Goal: Task Accomplishment & Management: Use online tool/utility

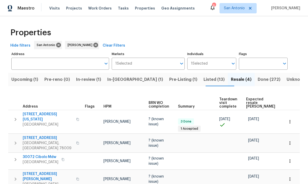
scroll to position [0, 11]
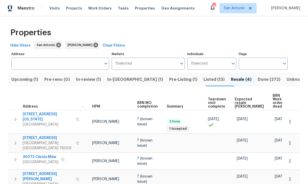
click at [204, 81] on span "Listed (13)" at bounding box center [214, 79] width 21 height 7
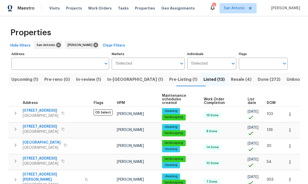
click at [35, 108] on span "[STREET_ADDRESS]" at bounding box center [41, 110] width 36 height 5
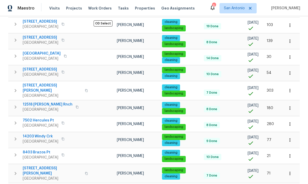
scroll to position [90, 0]
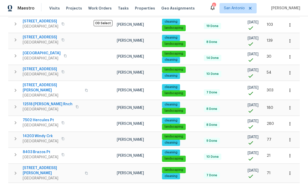
click at [44, 102] on span "12518 [PERSON_NAME] Rnch" at bounding box center [48, 104] width 50 height 5
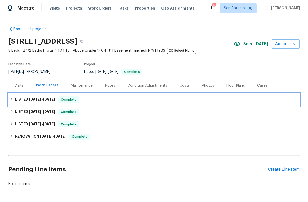
click at [71, 103] on div "LISTED 8/8/25 - 8/13/25 Complete" at bounding box center [153, 100] width 291 height 12
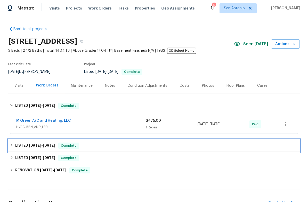
click at [72, 147] on span "Complete" at bounding box center [69, 145] width 20 height 5
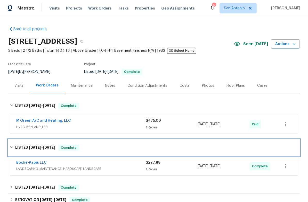
click at [71, 149] on span "Complete" at bounding box center [69, 147] width 20 height 5
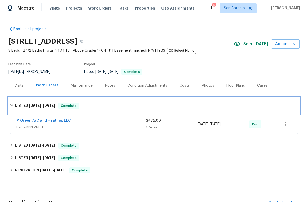
click at [67, 108] on span "Complete" at bounding box center [69, 105] width 20 height 5
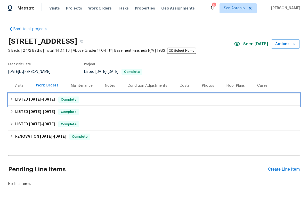
click at [70, 102] on span "Complete" at bounding box center [69, 99] width 20 height 5
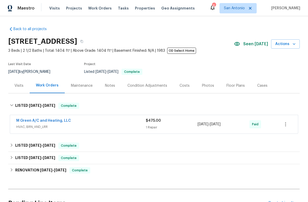
click at [52, 126] on span "HVAC, BRN_AND_LRR" at bounding box center [80, 127] width 129 height 5
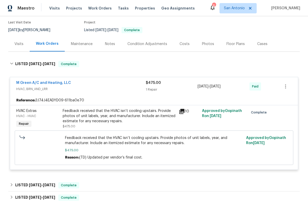
scroll to position [42, 0]
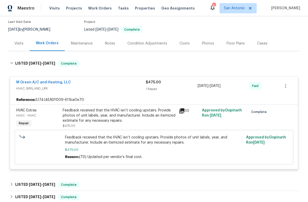
click at [99, 117] on div "Feedback received that the HVAC isn’t cooling upstairs. Provide photos of unit …" at bounding box center [119, 115] width 113 height 15
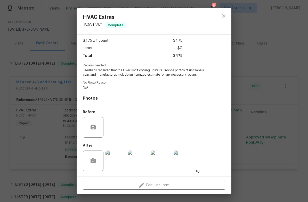
scroll to position [28, 0]
click at [118, 158] on img at bounding box center [116, 161] width 21 height 21
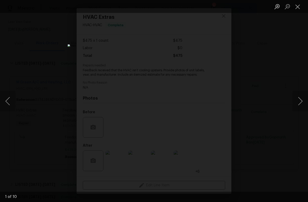
click at [301, 101] on button "Next image" at bounding box center [300, 101] width 15 height 21
click at [299, 102] on button "Next image" at bounding box center [300, 101] width 15 height 21
click at [300, 102] on button "Next image" at bounding box center [300, 101] width 15 height 21
click at [299, 102] on button "Next image" at bounding box center [300, 101] width 15 height 21
click at [300, 103] on button "Next image" at bounding box center [300, 101] width 15 height 21
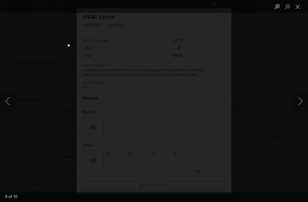
click at [295, 7] on button "Close lightbox" at bounding box center [298, 6] width 10 height 9
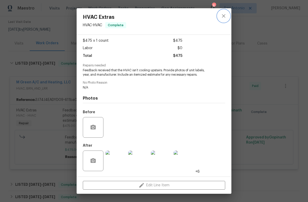
click at [225, 14] on icon "close" at bounding box center [224, 16] width 6 height 6
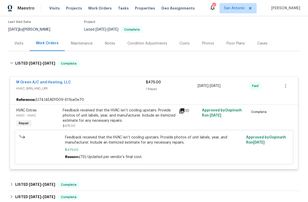
click at [93, 84] on div "M Green A/C and Heating, LLC" at bounding box center [80, 83] width 129 height 6
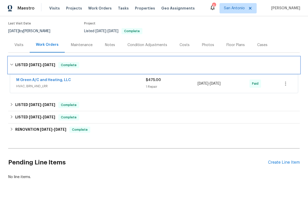
click at [69, 65] on span "Complete" at bounding box center [69, 65] width 20 height 5
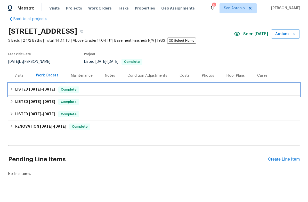
scroll to position [7, 0]
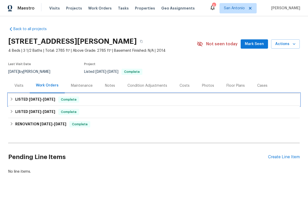
click at [70, 99] on span "Complete" at bounding box center [69, 99] width 20 height 5
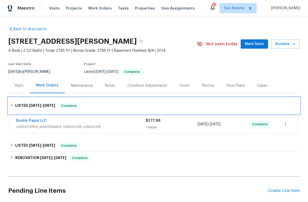
click at [70, 107] on span "Complete" at bounding box center [69, 105] width 20 height 5
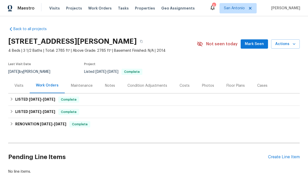
click at [20, 29] on link "Back to all projects" at bounding box center [33, 29] width 50 height 5
